Goal: Information Seeking & Learning: Find specific fact

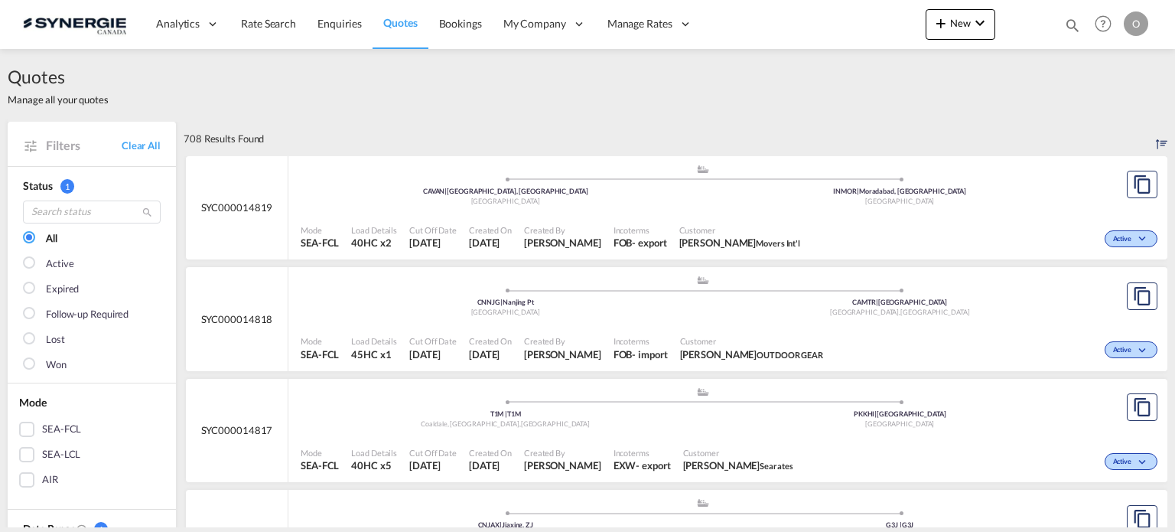
click at [1064, 22] on md-icon "icon-magnify" at bounding box center [1072, 25] width 17 height 17
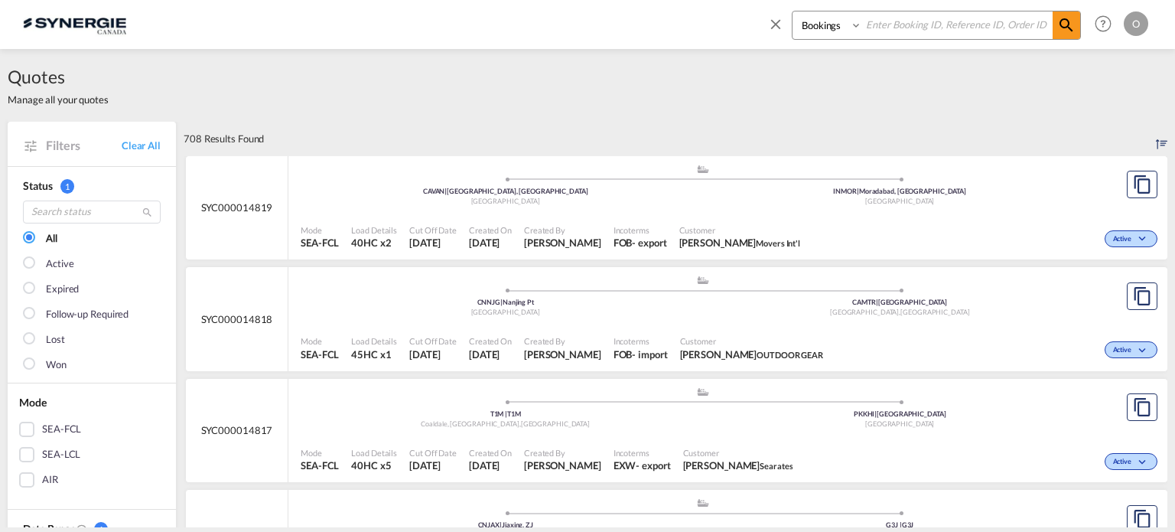
click at [809, 24] on select "Bookings Quotes Enquiries" at bounding box center [829, 25] width 73 height 28
select select "Quotes"
click at [793, 11] on select "Bookings Quotes Enquiries" at bounding box center [829, 25] width 73 height 28
paste input "syc0000013835"
click at [1062, 27] on md-icon "icon-magnify" at bounding box center [1066, 25] width 18 height 18
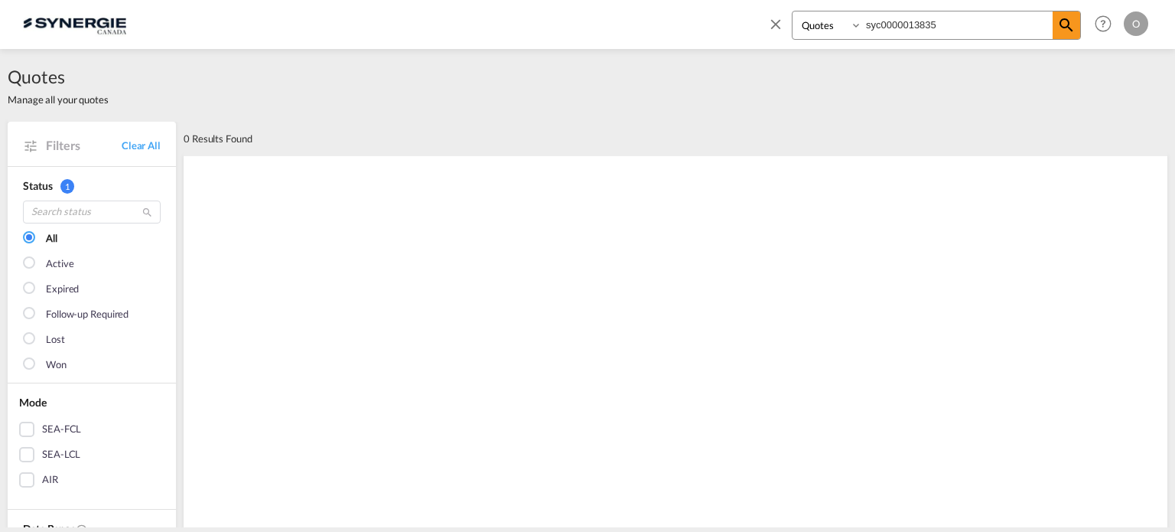
click at [872, 19] on input "syc0000013835" at bounding box center [957, 24] width 190 height 27
drag, startPoint x: 946, startPoint y: 24, endPoint x: 817, endPoint y: 24, distance: 128.5
click at [809, 21] on div "Bookings Quotes Enquiries SYC0000013835" at bounding box center [936, 25] width 289 height 29
paste input
type input "SYC000013835"
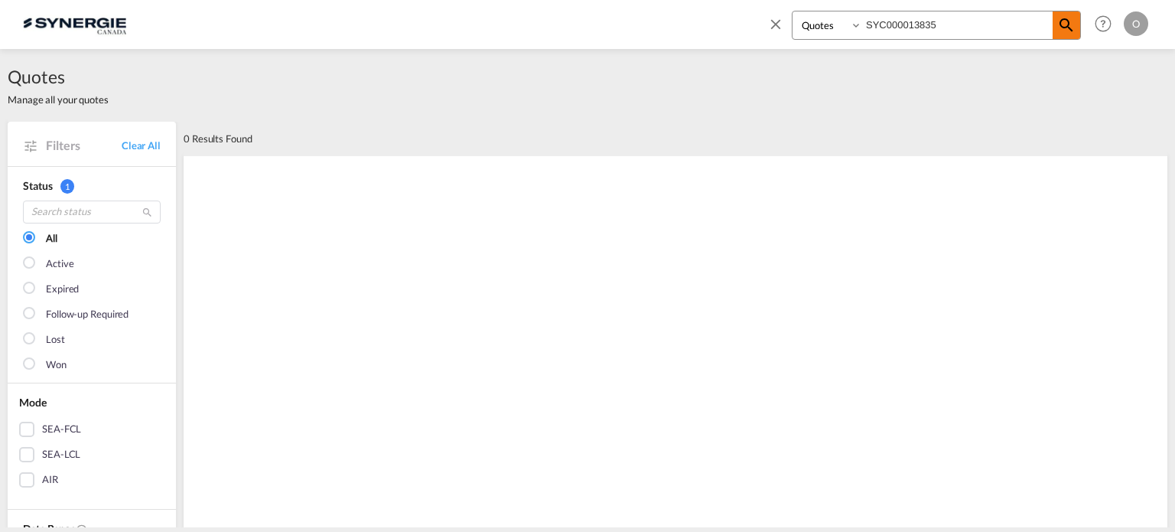
click at [1066, 24] on md-icon "icon-magnify" at bounding box center [1066, 25] width 18 height 18
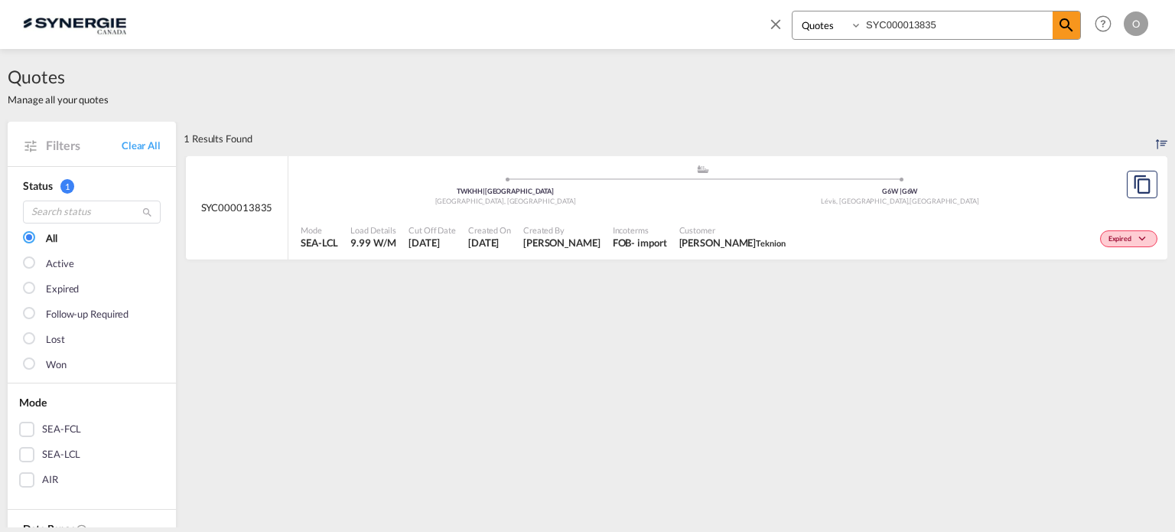
click at [543, 241] on span "[PERSON_NAME]" at bounding box center [561, 243] width 77 height 14
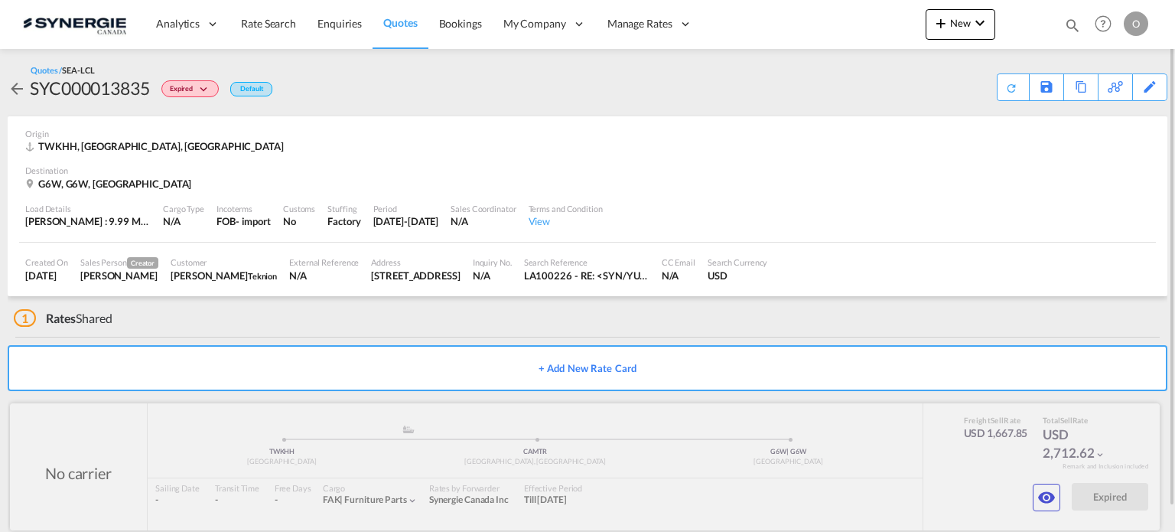
click at [1030, 495] on div at bounding box center [585, 466] width 1150 height 127
click at [1045, 495] on md-icon "icon-eye" at bounding box center [1046, 497] width 18 height 18
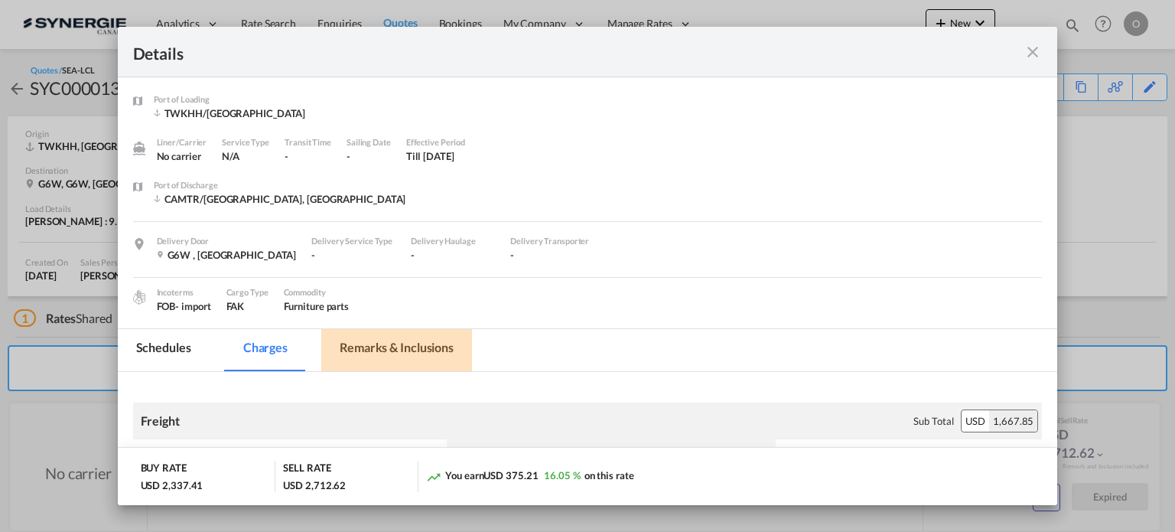
click at [410, 347] on md-tab-item "Remarks & Inclusions" at bounding box center [396, 350] width 151 height 42
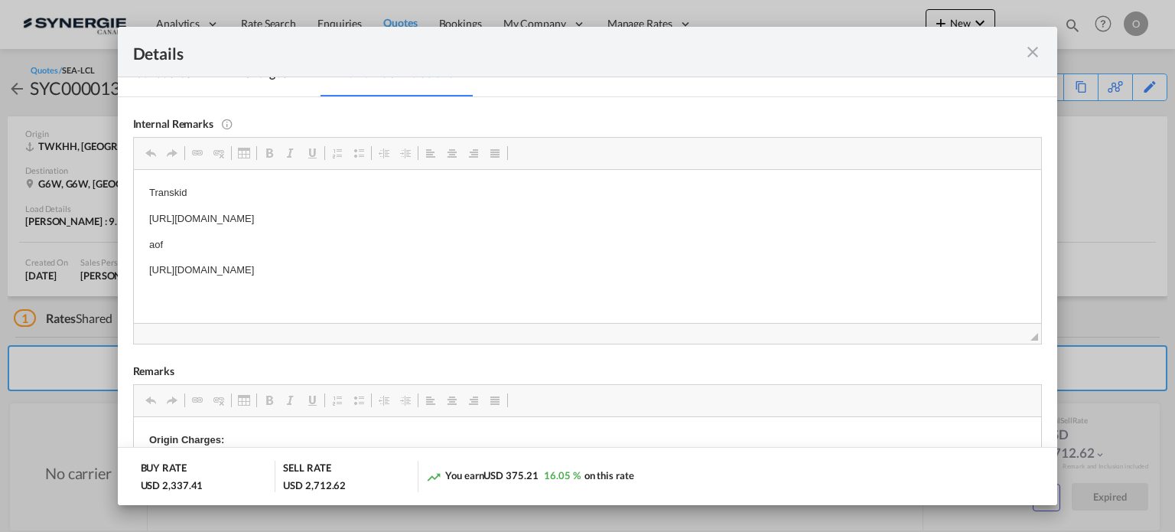
scroll to position [230, 0]
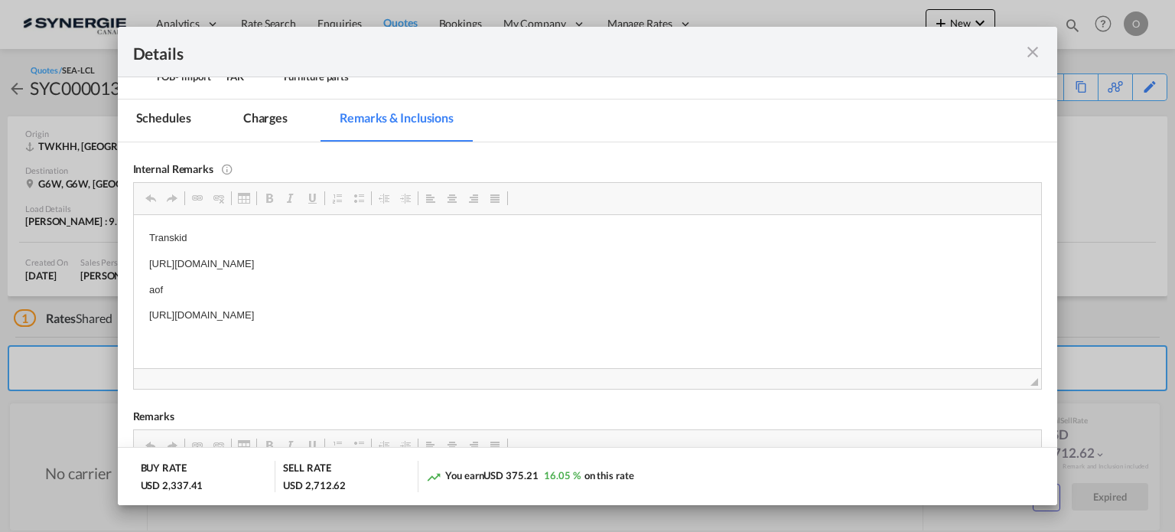
drag, startPoint x: 569, startPoint y: 259, endPoint x: 558, endPoint y: 259, distance: 10.7
drag, startPoint x: 575, startPoint y: 262, endPoint x: 142, endPoint y: 266, distance: 432.3
click at [142, 266] on html "Transkid https://app.frontapp.com/open/msg_1gwyu9zj?key=IB7QHCMwEZqE4PR2hCsKLcm…" at bounding box center [587, 276] width 908 height 124
click at [238, 267] on span "Copy" at bounding box center [249, 263] width 47 height 22
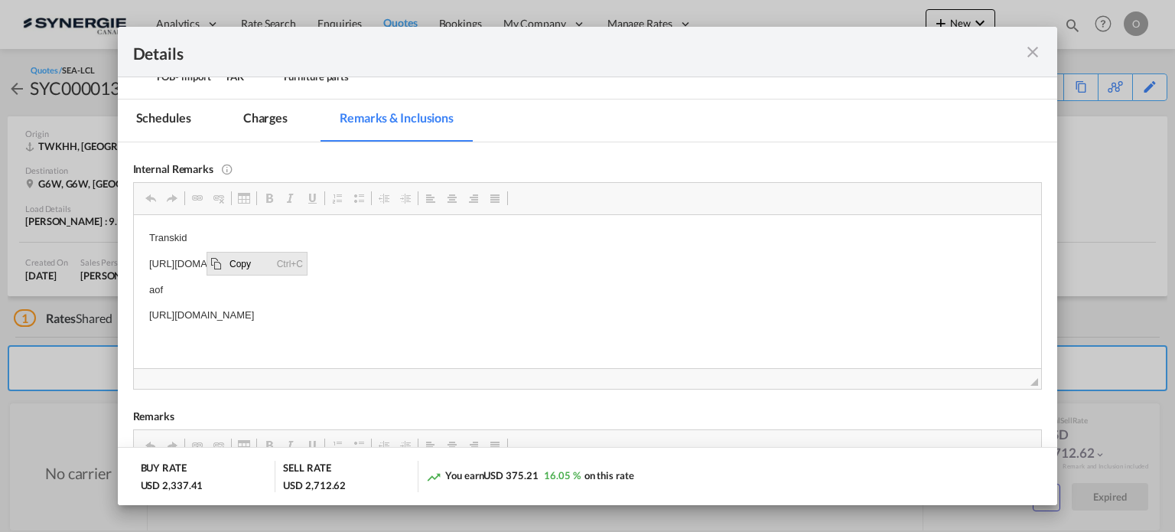
copy p "https://app.frontapp.com/open/msg_1gwyu9zj?key=IB7QHCMwEZqE4PR2hCsKLcmHsaB3iHRv"
